Goal: Task Accomplishment & Management: Manage account settings

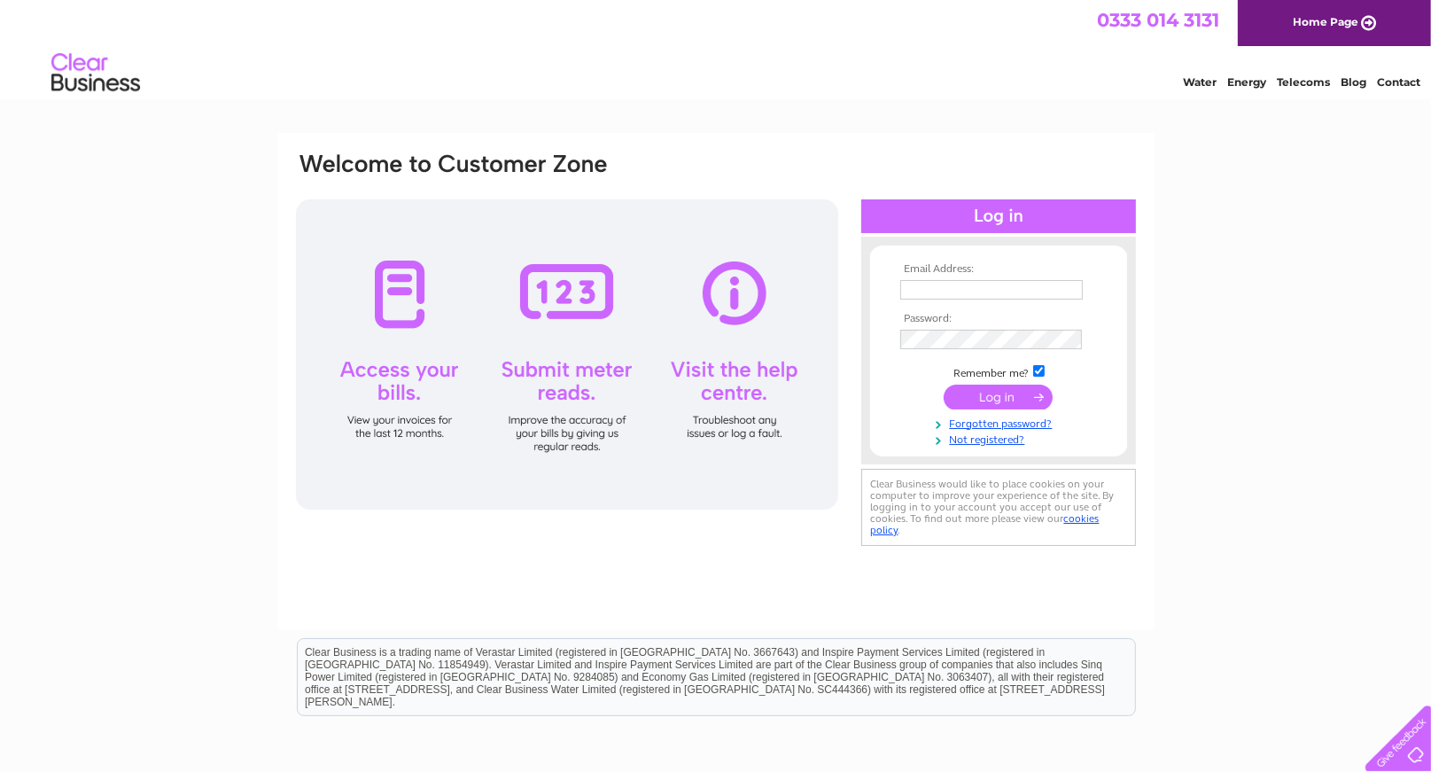
type input "artsinmotion@btinternet.com"
click at [993, 393] on input "submit" at bounding box center [998, 397] width 109 height 25
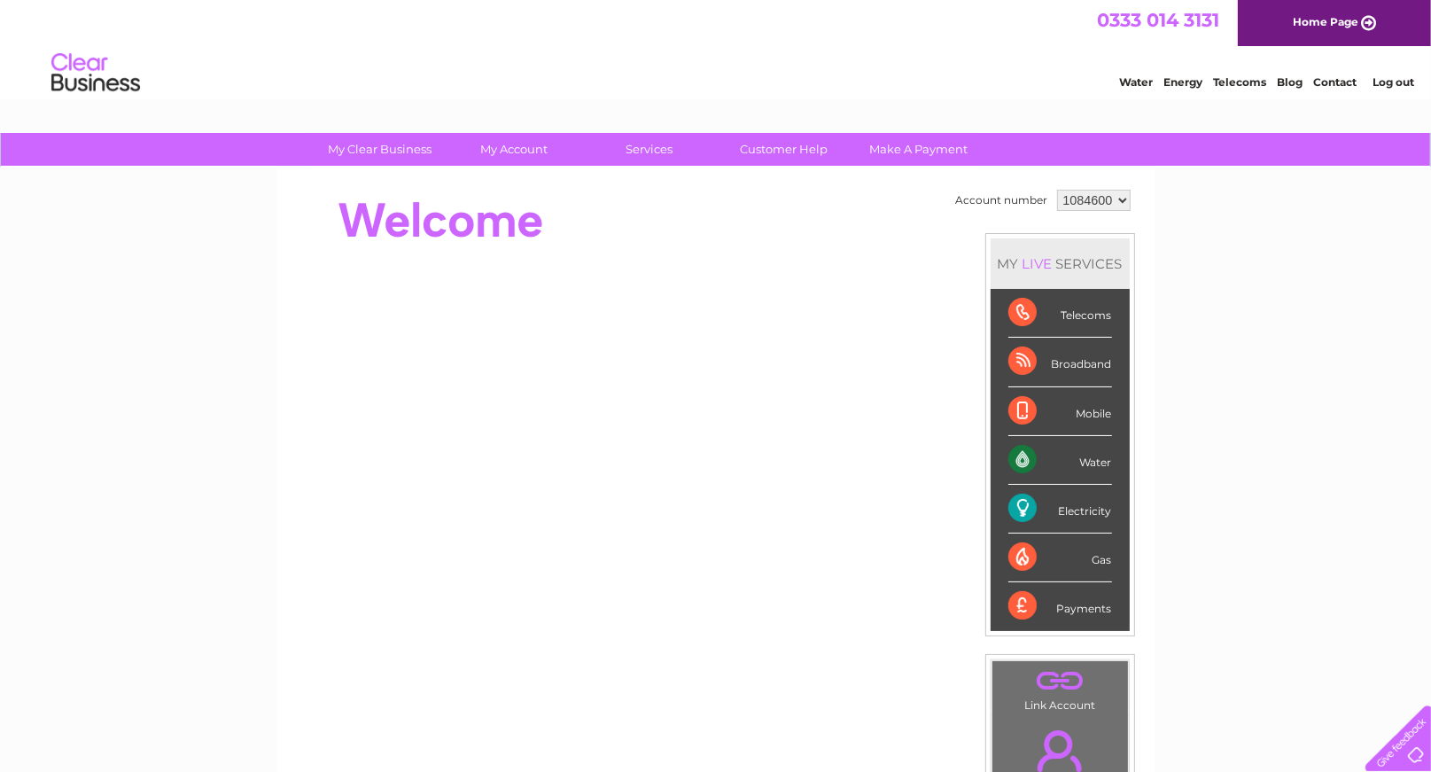
click at [1093, 271] on div "MY LIVE SERVICES" at bounding box center [1060, 263] width 139 height 51
click at [217, 36] on div "0333 014 3131 Home Page" at bounding box center [715, 23] width 1431 height 46
